Goal: Task Accomplishment & Management: Manage account settings

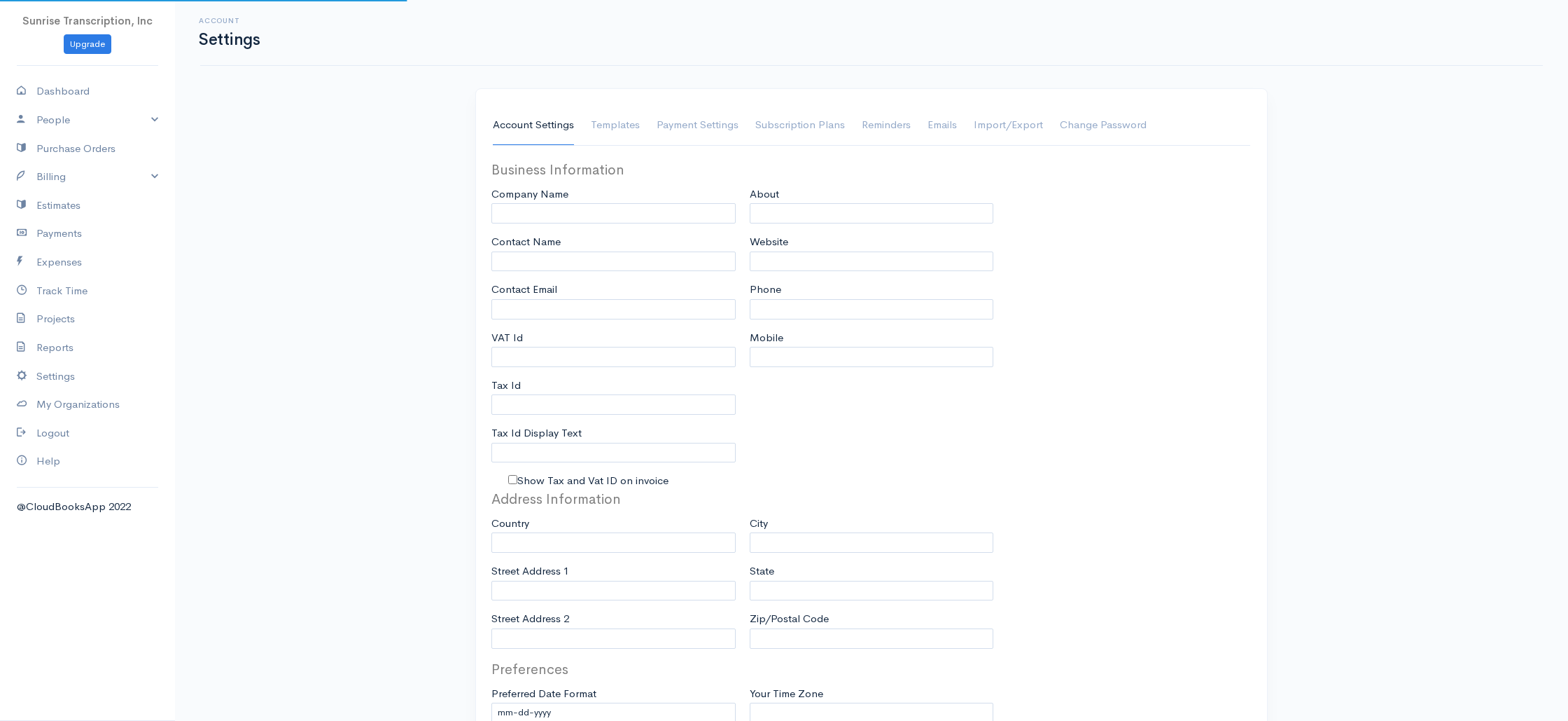
type input "Sunrise Transcription, Inc"
type input "[EMAIL_ADDRESS][DOMAIN_NAME]"
type input "Tax Id"
type input "Medical Transcription Service"
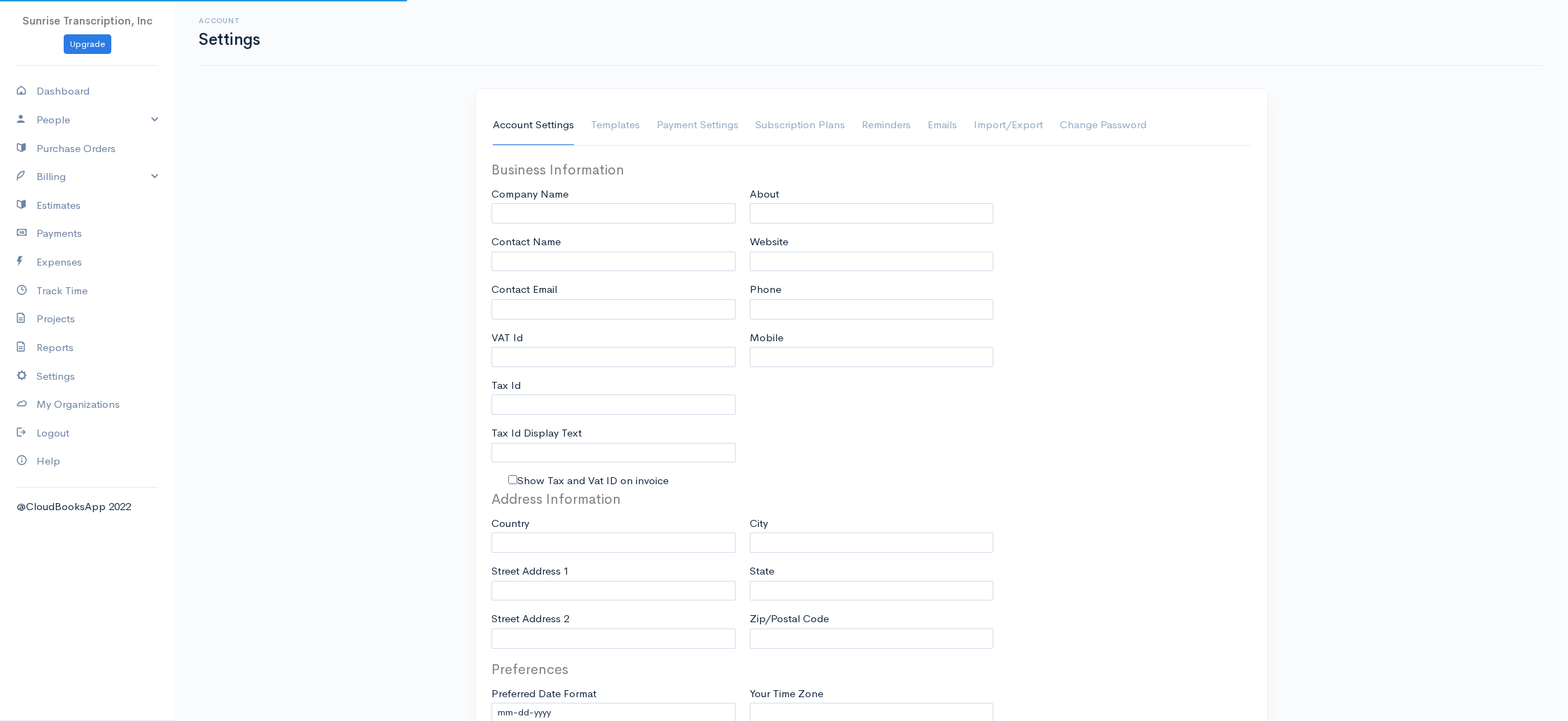
type input "[DOMAIN_NAME]"
type input "[PHONE_NUMBER]"
select select
type input "[STREET_ADDRESS]"
type input "[GEOGRAPHIC_DATA]"
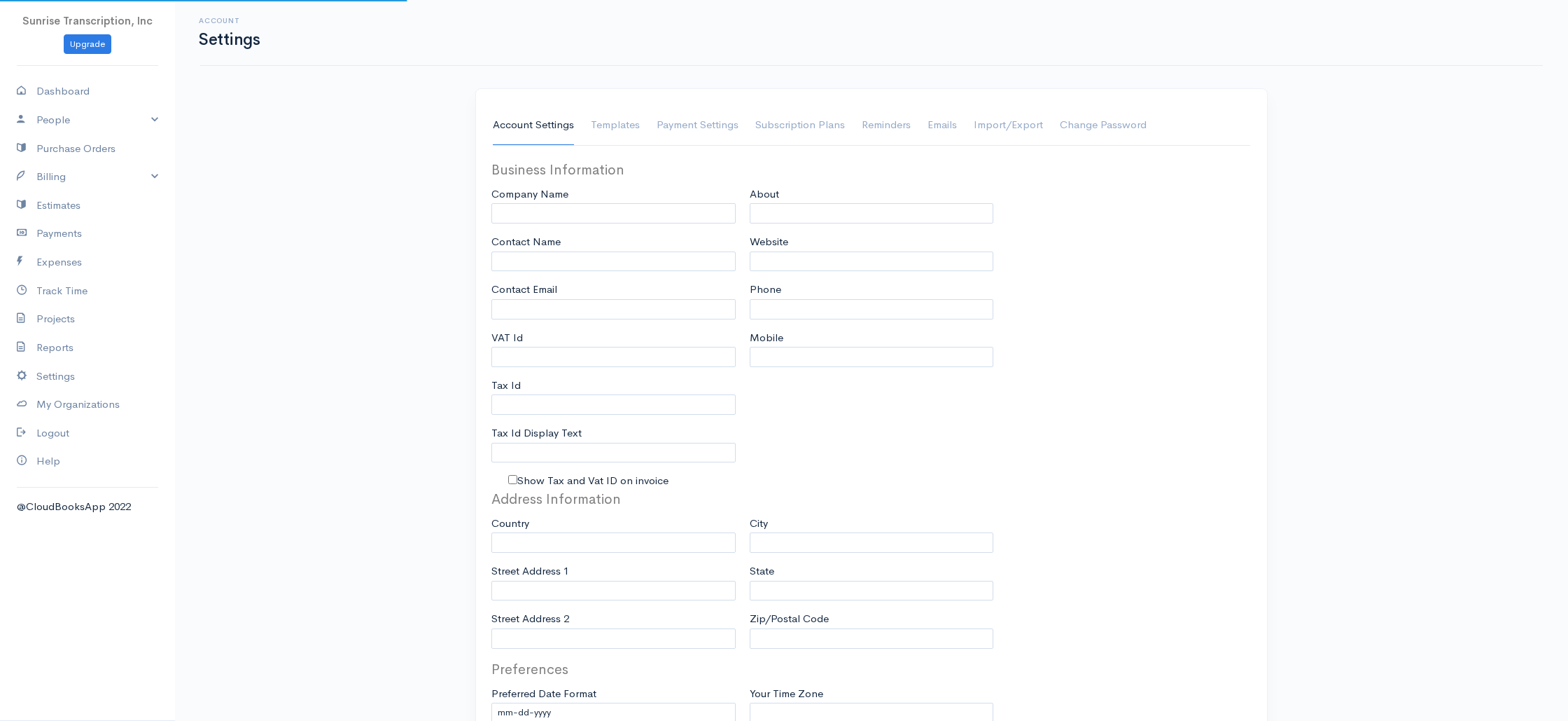
type input "[US_STATE]"
type input "33179-3899"
select select
type input "INVOICE"
type input "1333"
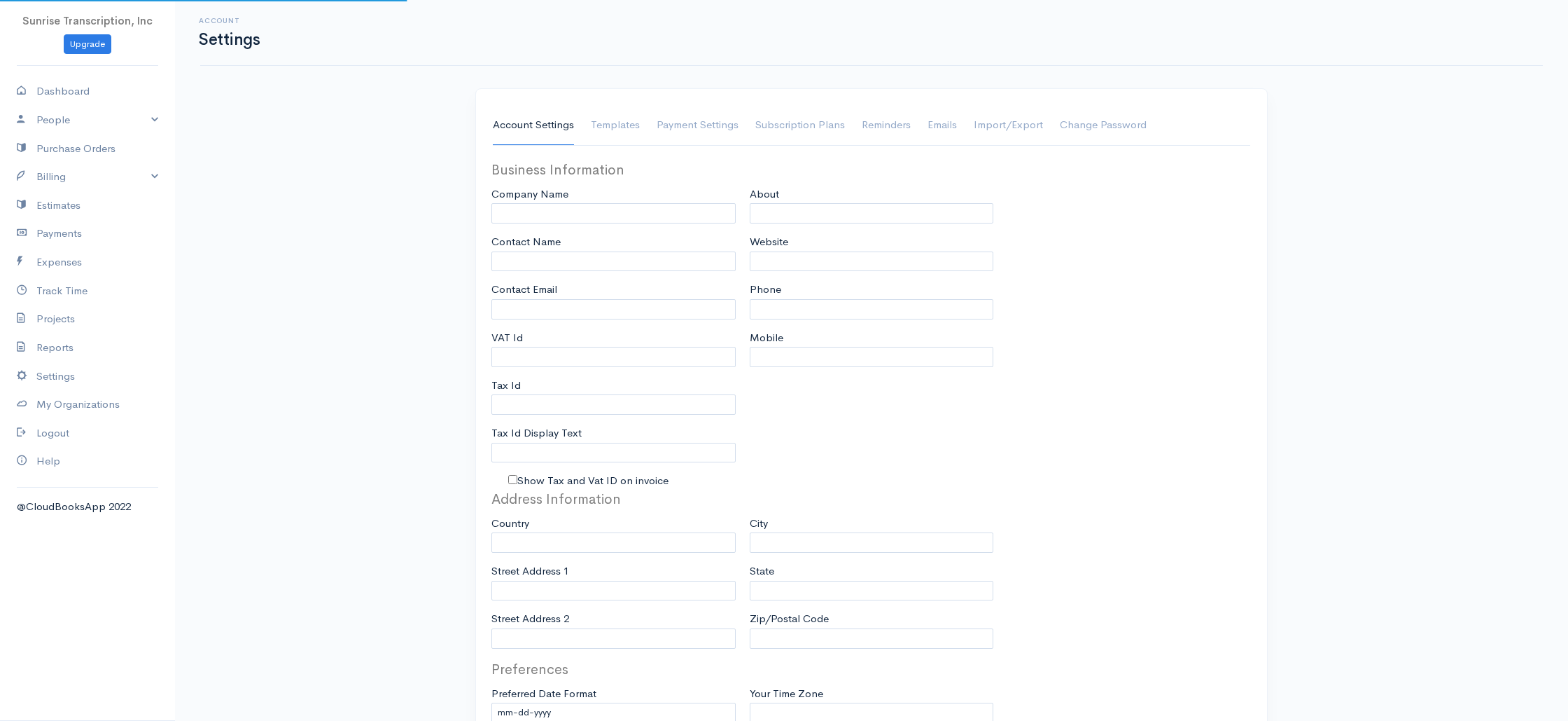
type input "103"
select select "3"
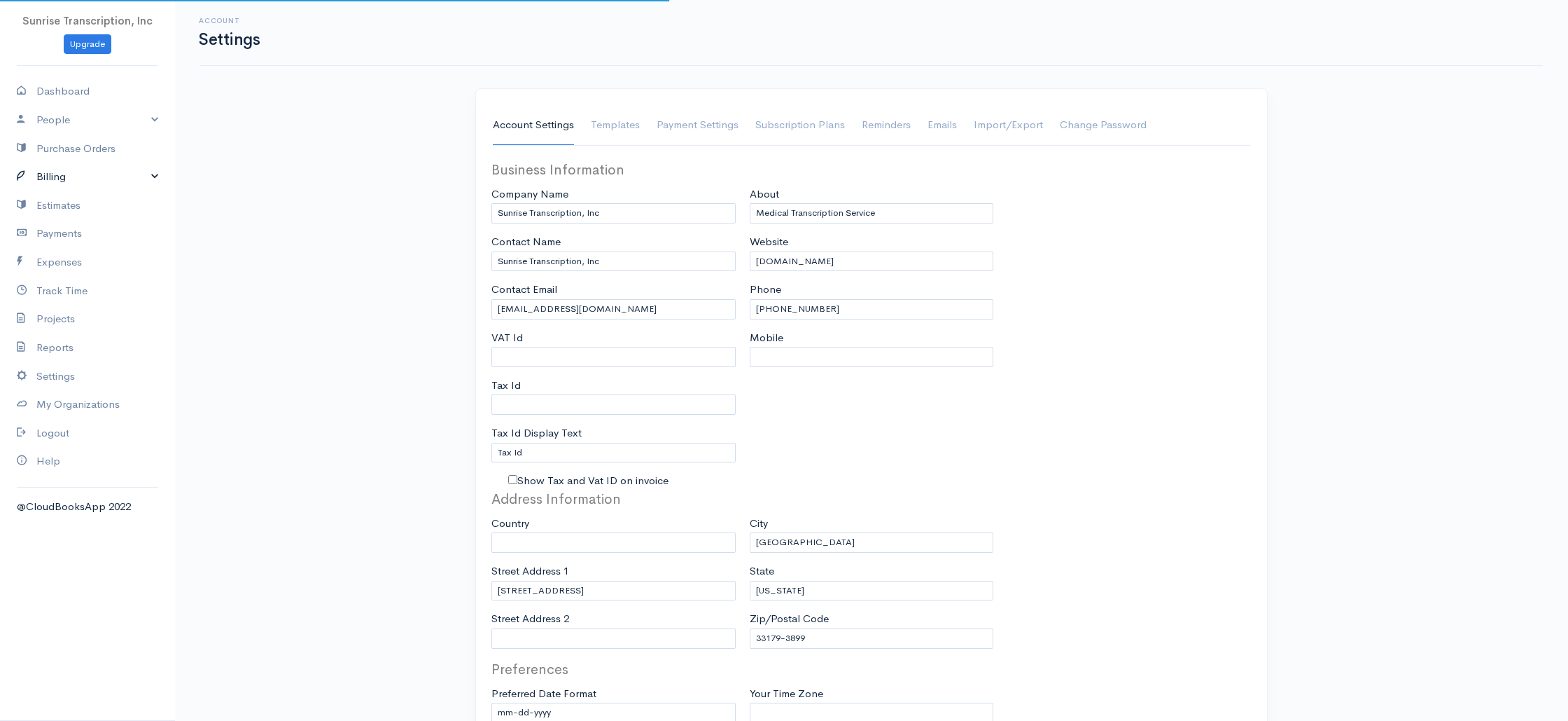
select select "[GEOGRAPHIC_DATA]"
select select "USD"
click at [57, 178] on link "Billing" at bounding box center [87, 177] width 175 height 29
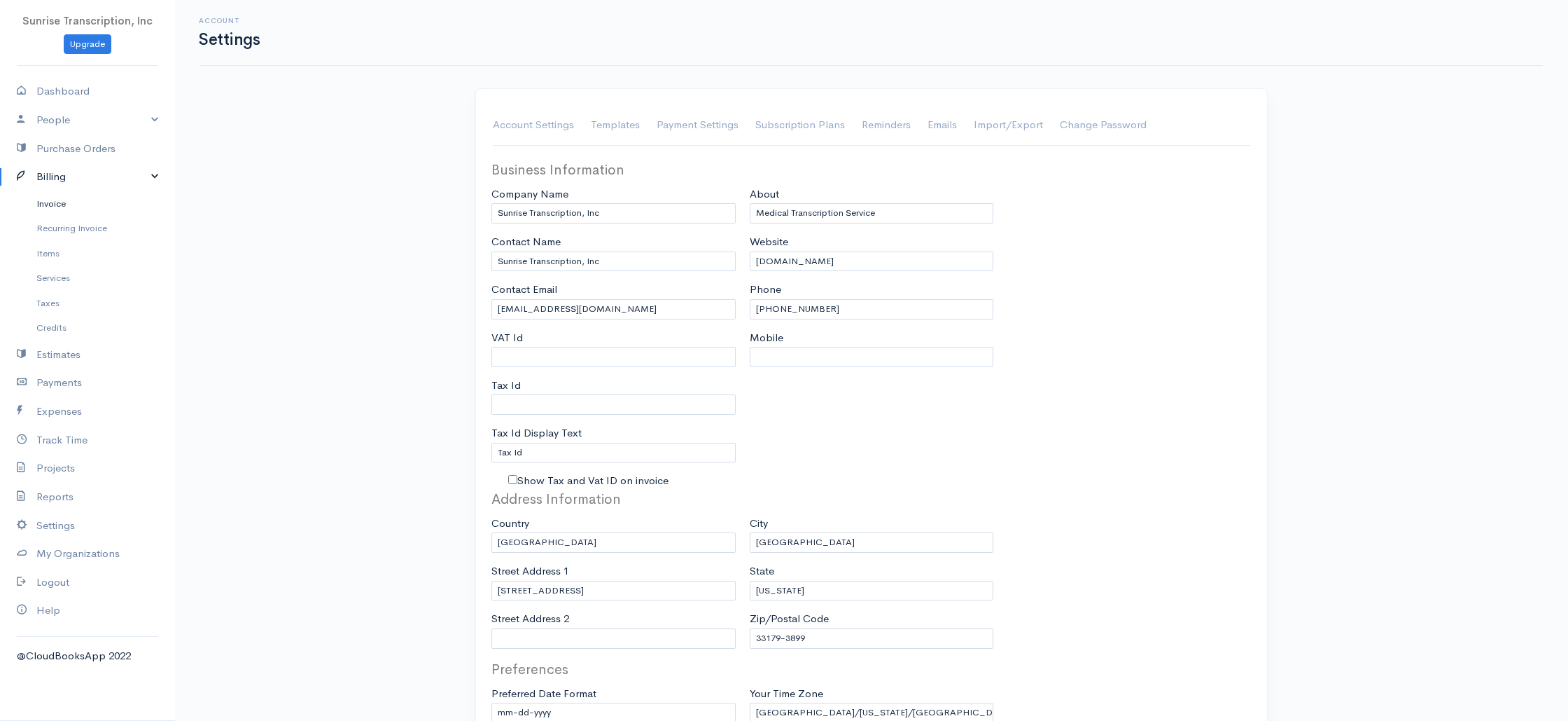
click at [51, 204] on link "Invoice" at bounding box center [87, 203] width 175 height 25
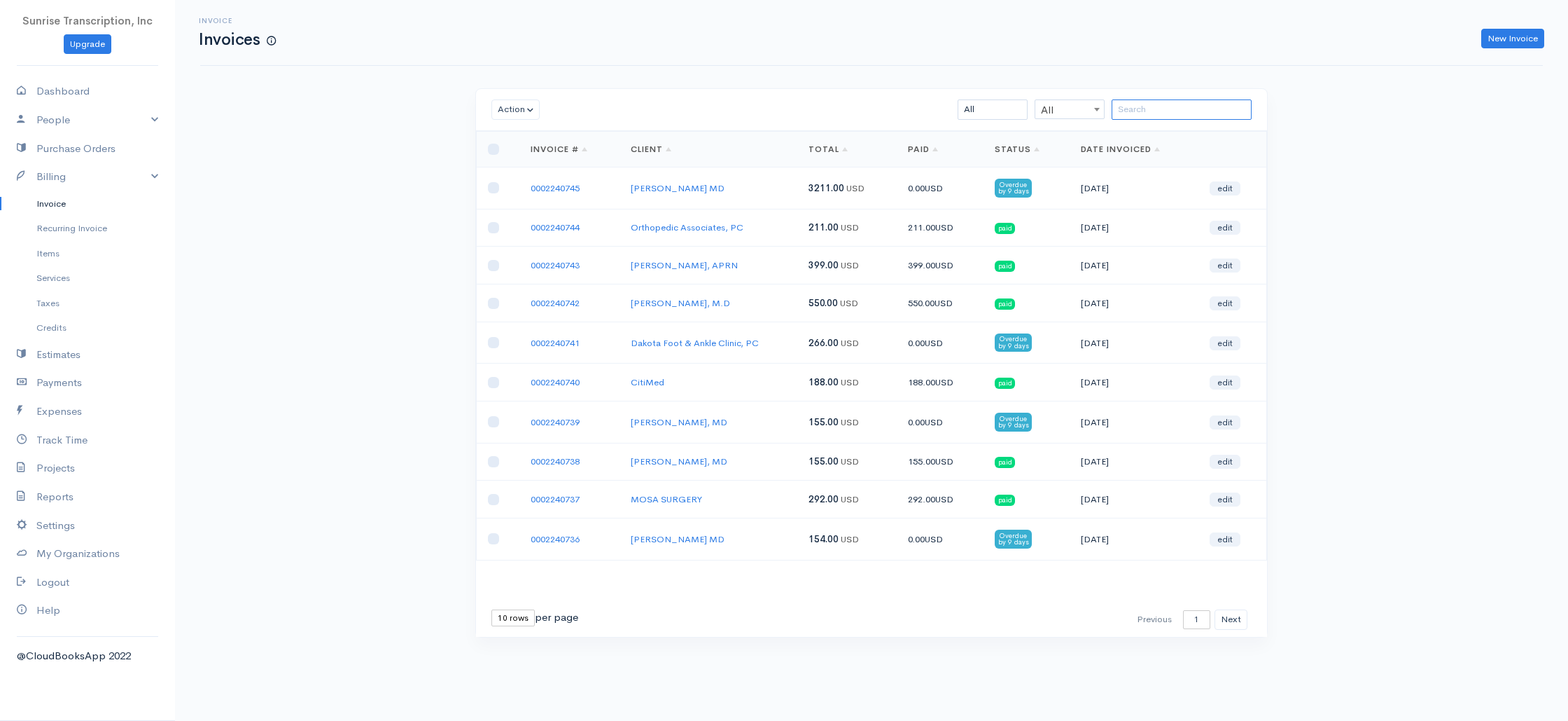
click at [1141, 105] on input "search" at bounding box center [1182, 109] width 140 height 20
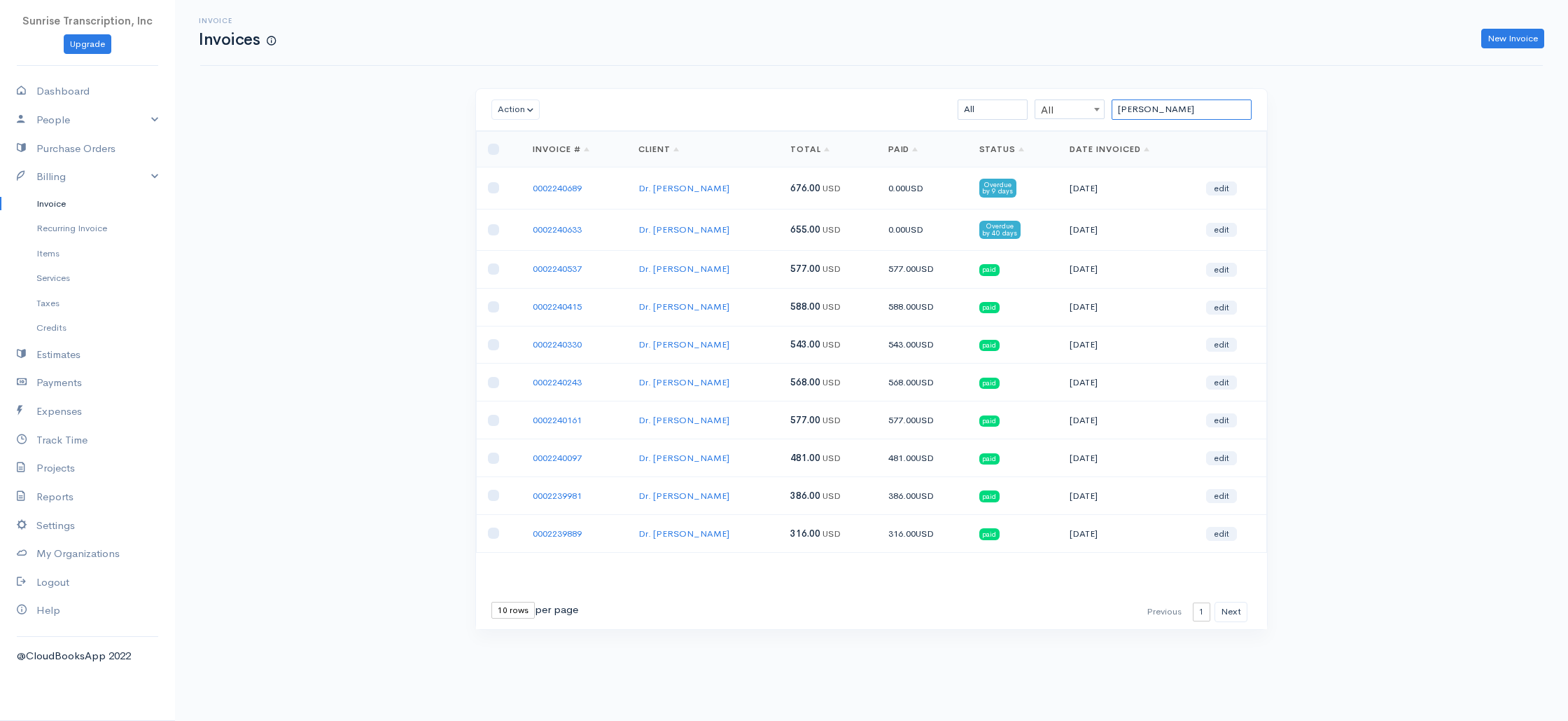
type input "[PERSON_NAME]"
click at [790, 186] on span "676.00" at bounding box center [805, 188] width 30 height 12
drag, startPoint x: 778, startPoint y: 186, endPoint x: 801, endPoint y: 198, distance: 25.9
click at [790, 186] on span "676.00" at bounding box center [805, 188] width 30 height 12
click at [830, 210] on td "655.00 USD" at bounding box center [827, 229] width 98 height 41
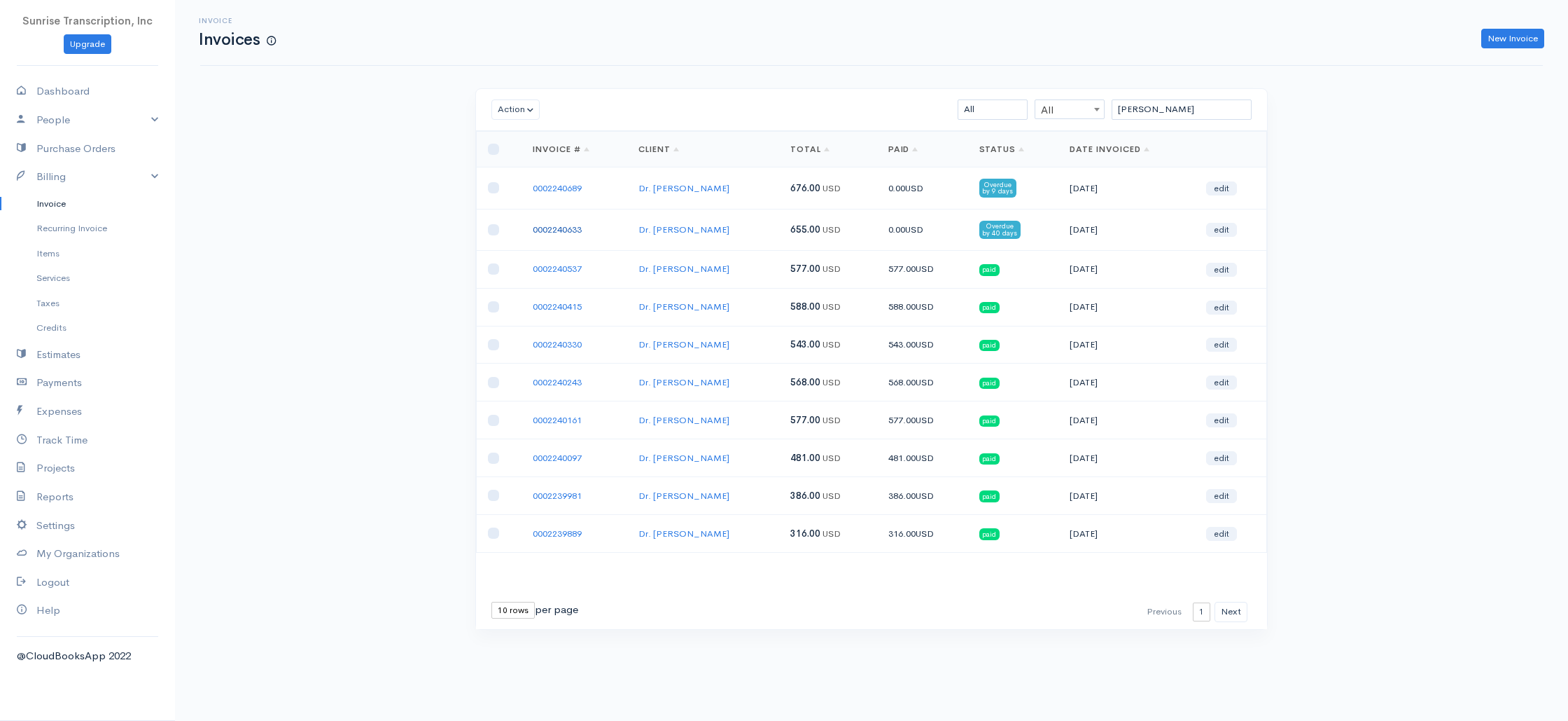
click at [556, 231] on link "0002240633" at bounding box center [557, 229] width 49 height 12
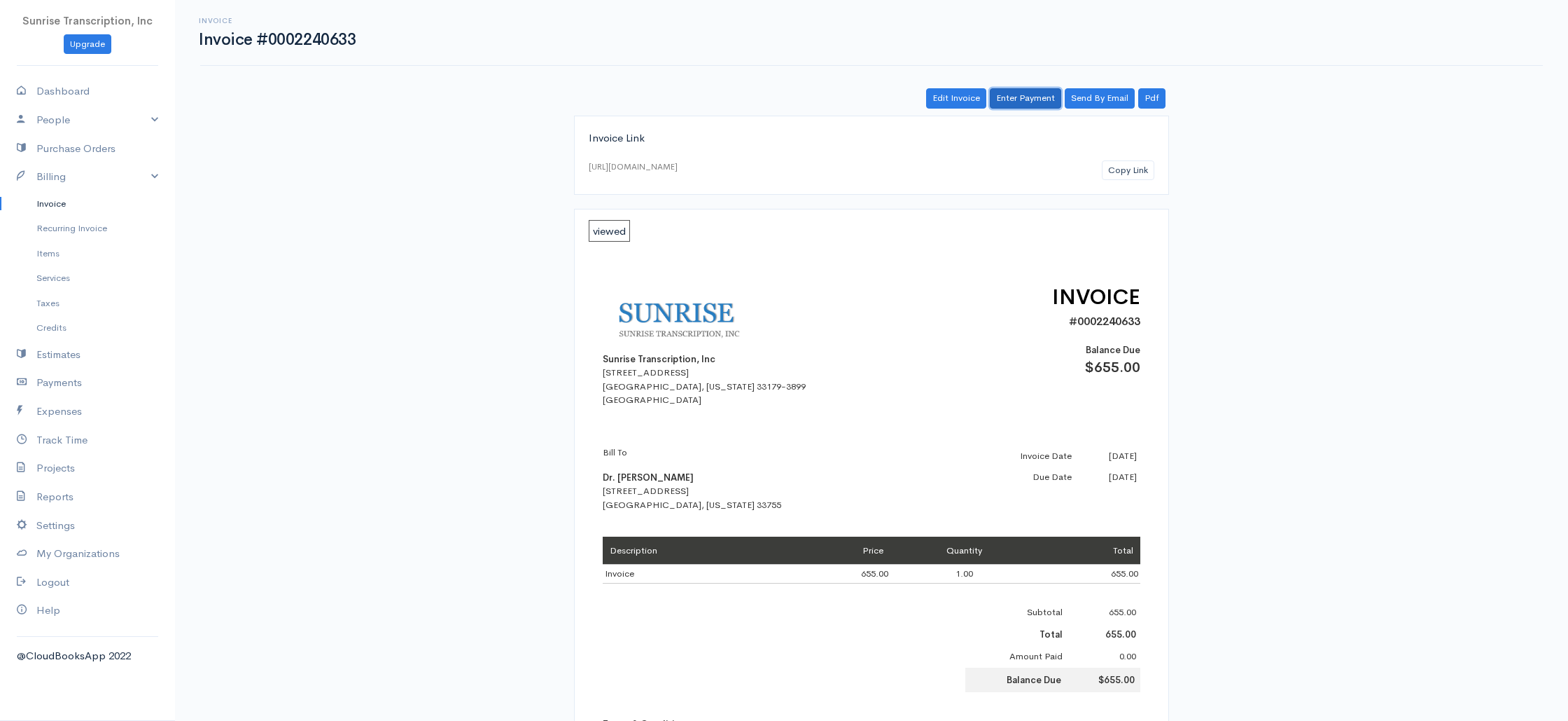
click at [1032, 104] on link "Enter Payment" at bounding box center [1025, 98] width 72 height 20
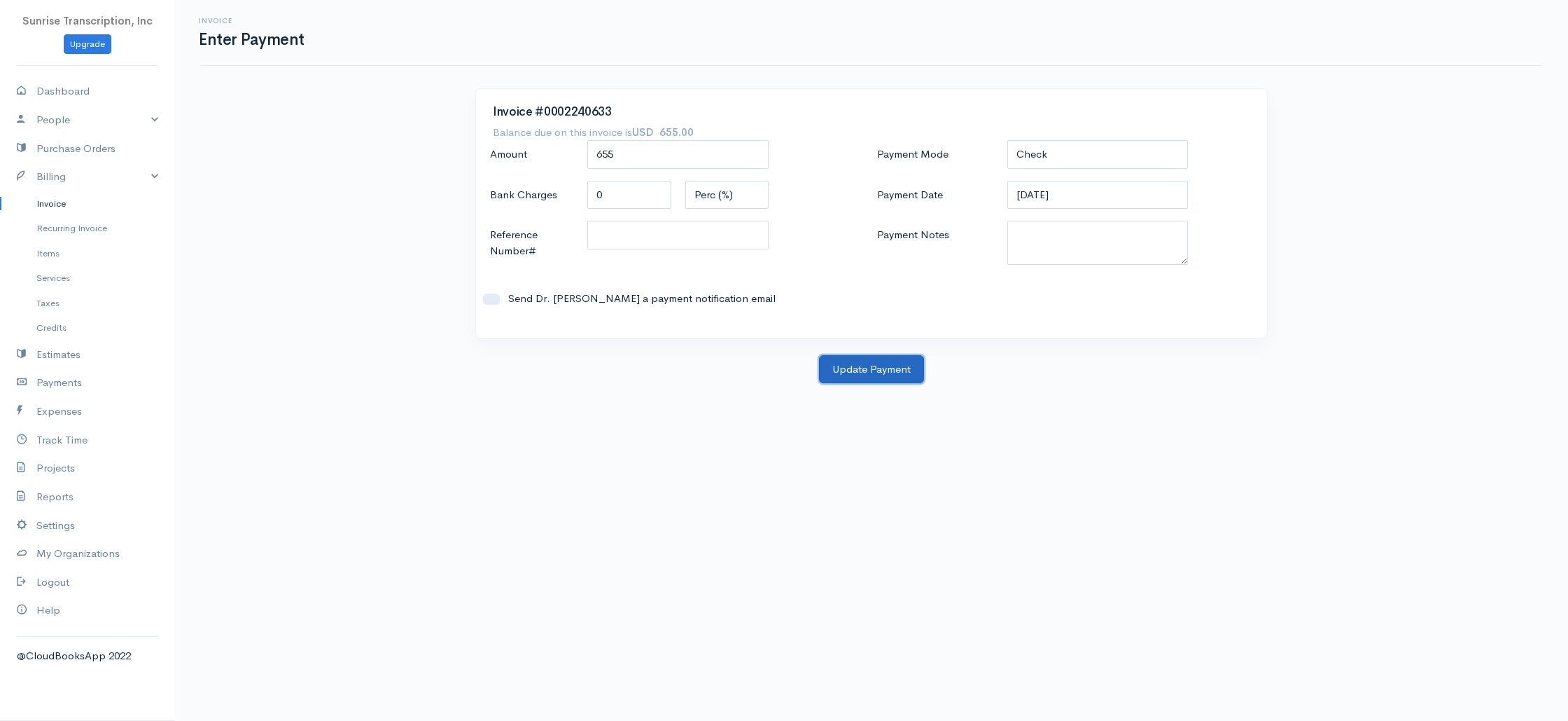
drag, startPoint x: 860, startPoint y: 370, endPoint x: 689, endPoint y: 269, distance: 198.6
click at [860, 370] on button "Update Payment" at bounding box center [871, 369] width 105 height 29
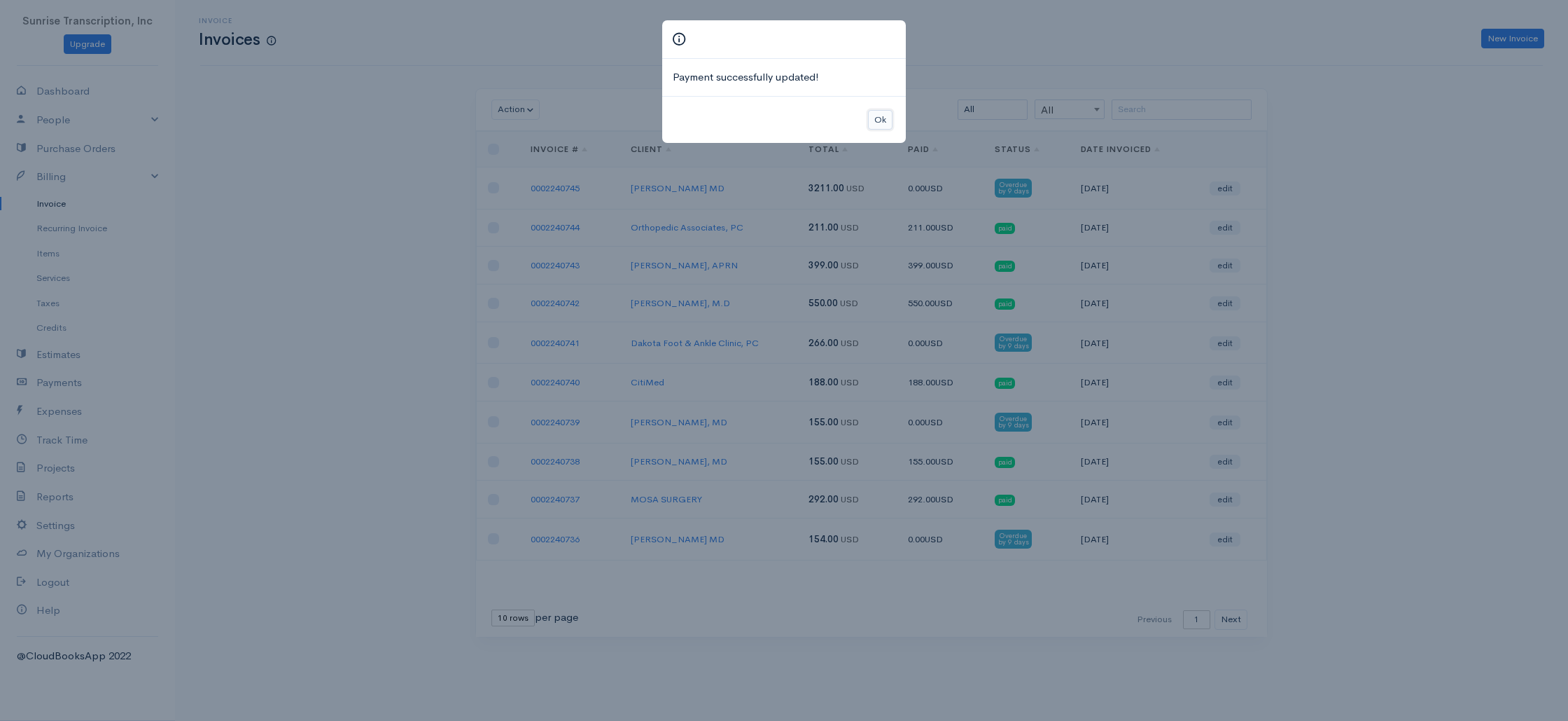
click at [874, 115] on button "Ok" at bounding box center [880, 119] width 24 height 20
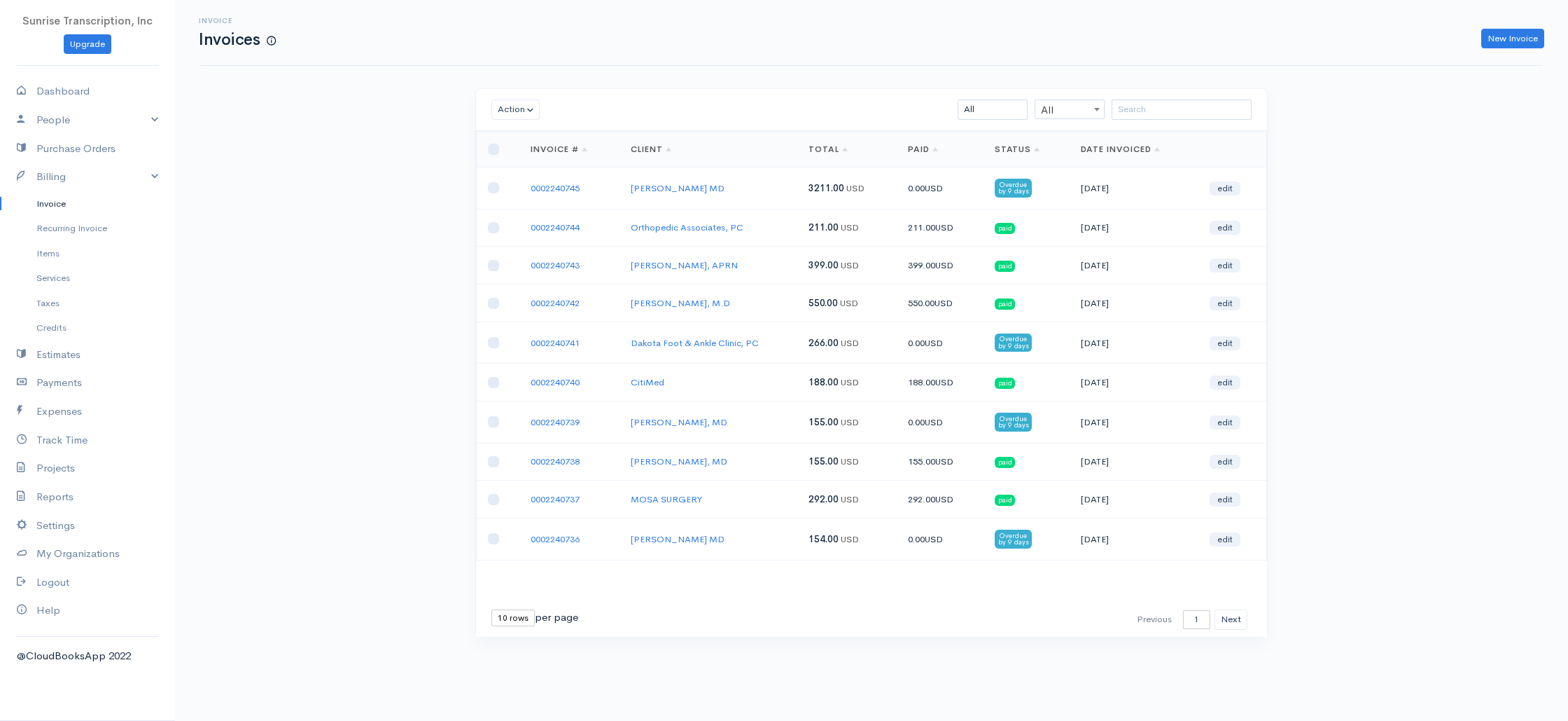
click at [361, 112] on div "Invoice Invoices New Invoice Action Archive Delete Download PDF Send [PERSON_NA…" at bounding box center [871, 344] width 1393 height 689
click at [362, 113] on div "Invoice Invoices New Invoice Action Archive Delete Download PDF Send [PERSON_NA…" at bounding box center [871, 344] width 1393 height 689
click at [335, 258] on div "Invoice Invoices New Invoice Action Archive Delete Download PDF Send [PERSON_NA…" at bounding box center [871, 344] width 1393 height 689
click at [373, 273] on div "Invoice Invoices New Invoice Action Archive Delete Download PDF Send [PERSON_NA…" at bounding box center [871, 344] width 1393 height 689
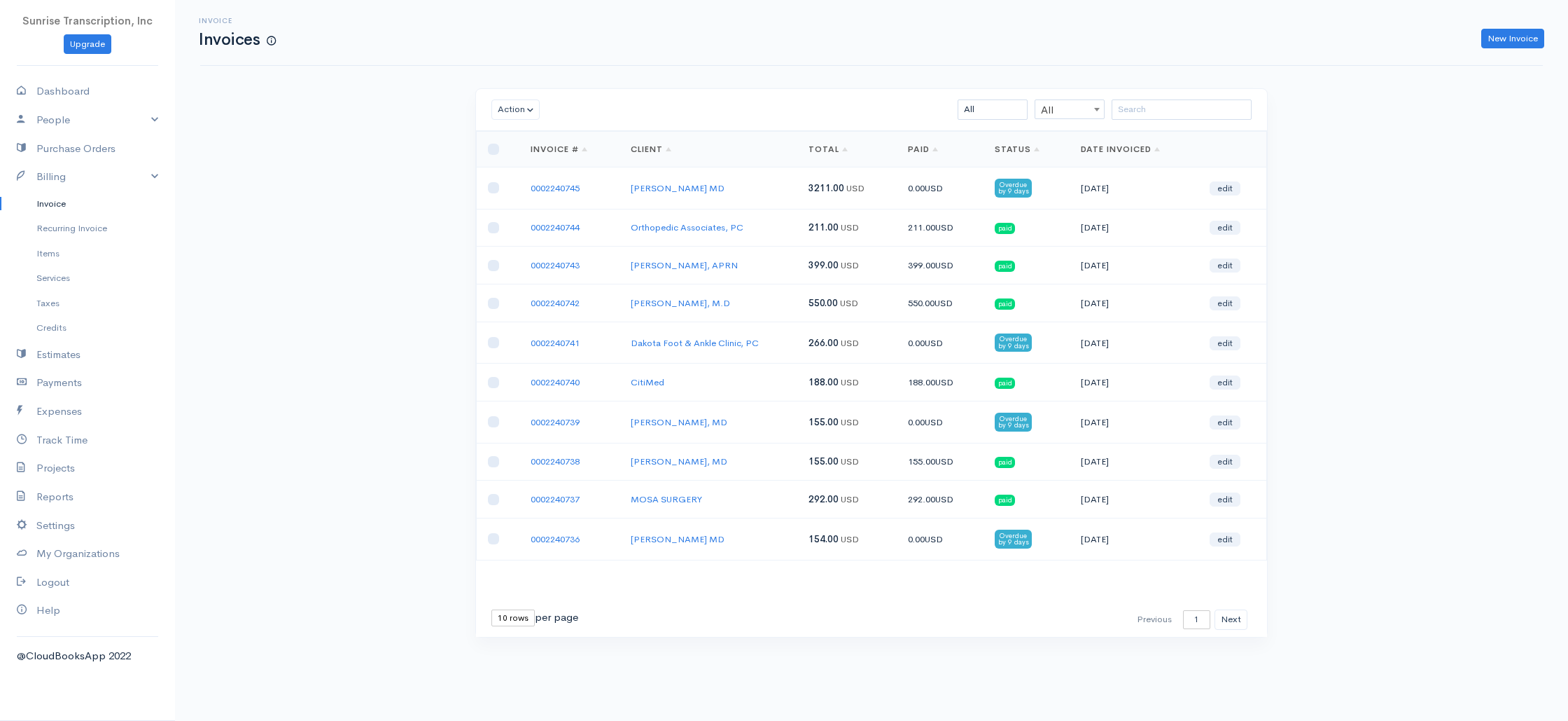
click at [830, 72] on div "Invoice Invoices New Invoice Action Archive Delete Download PDF Send [PERSON_NA…" at bounding box center [871, 344] width 1393 height 689
click at [1163, 115] on input "search" at bounding box center [1182, 109] width 140 height 20
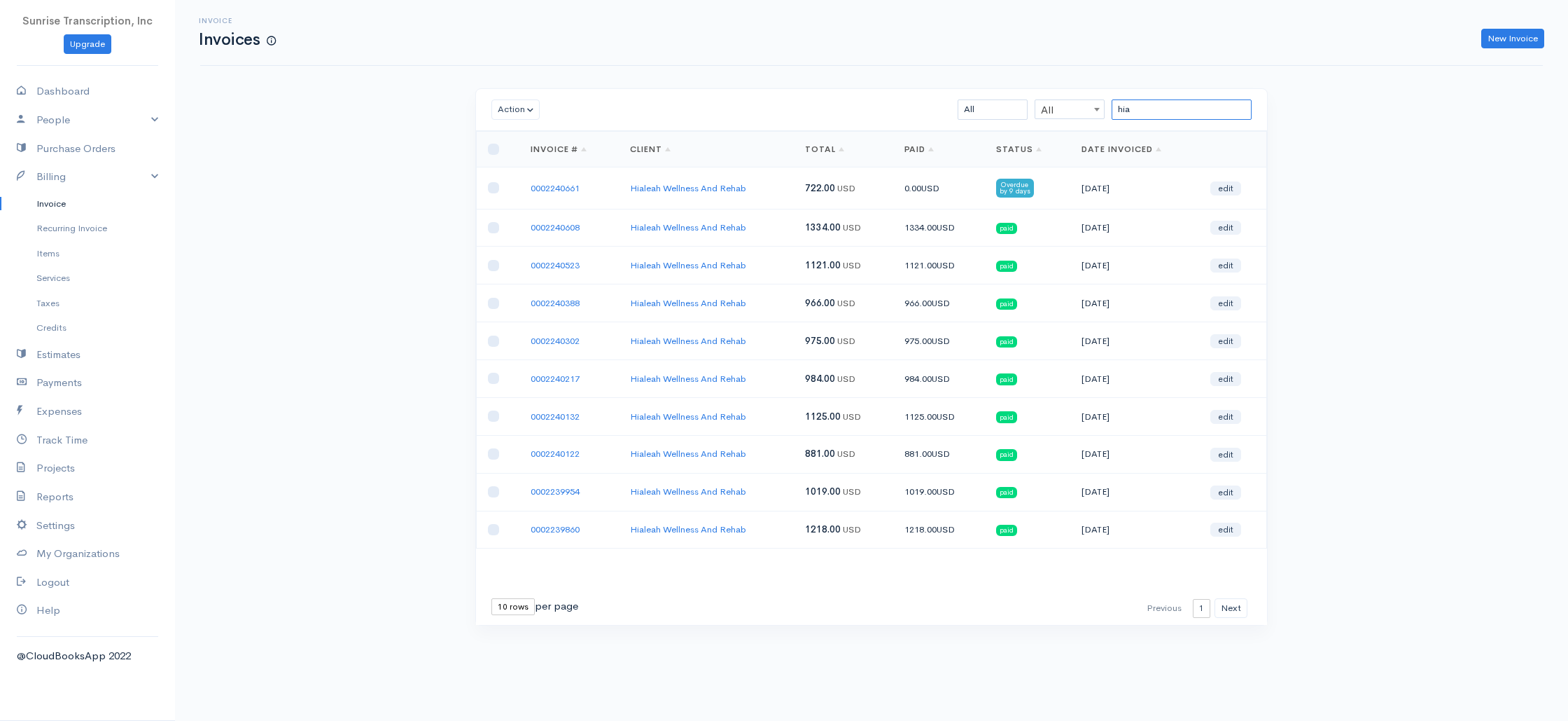
type input "hia"
click at [568, 188] on link "0002240661" at bounding box center [555, 188] width 49 height 12
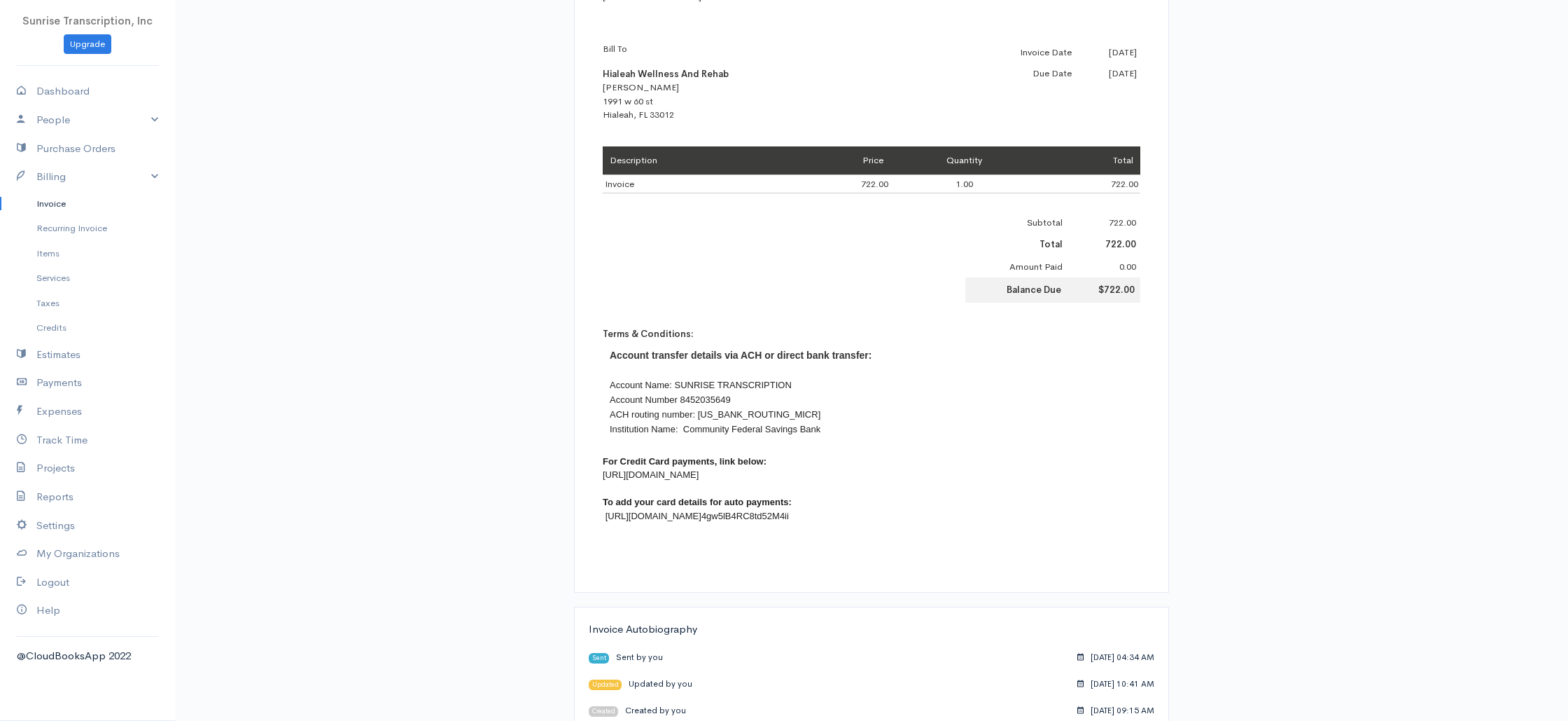
scroll to position [428, 0]
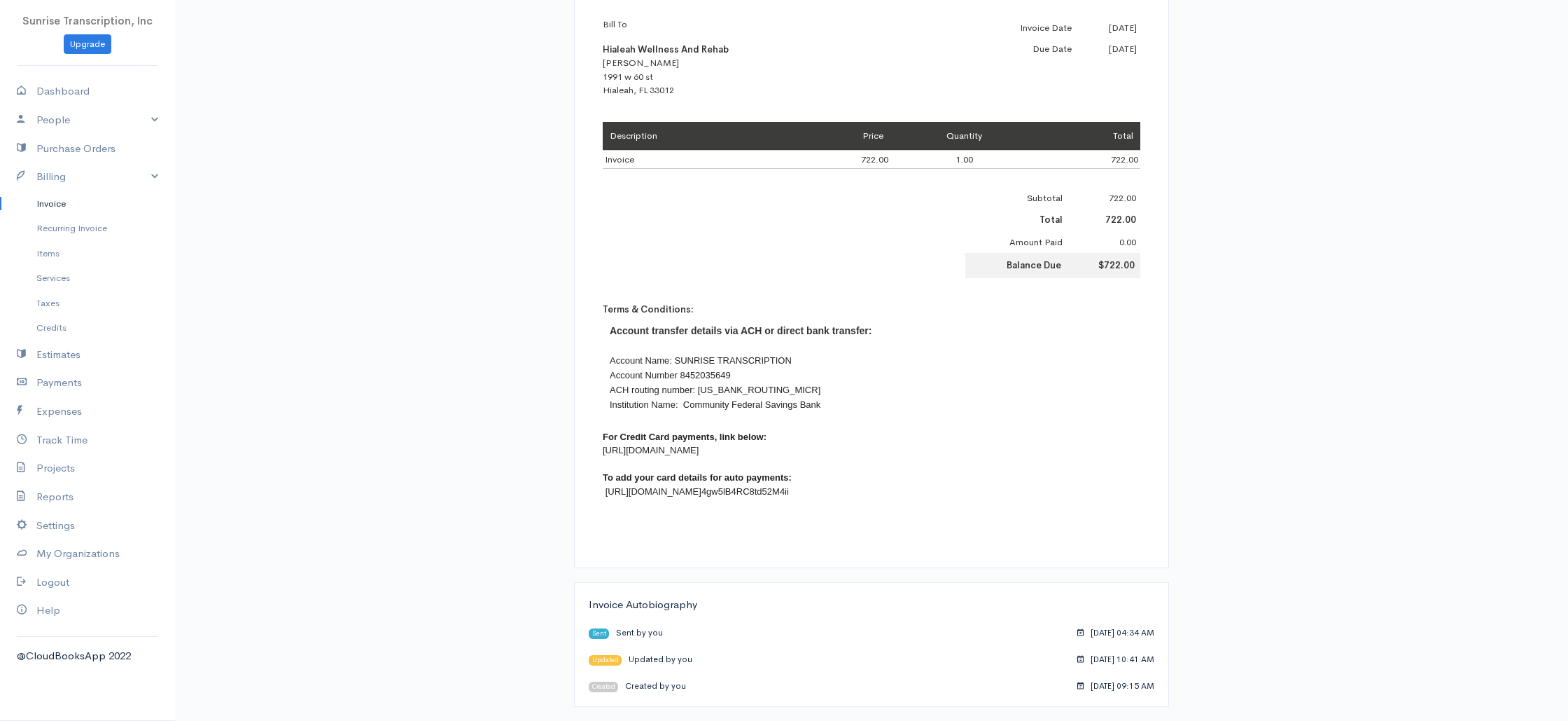
click at [699, 451] on font "[URL][DOMAIN_NAME]" at bounding box center [651, 449] width 96 height 10
copy font "[URL][DOMAIN_NAME]"
